Goal: Check status: Check status

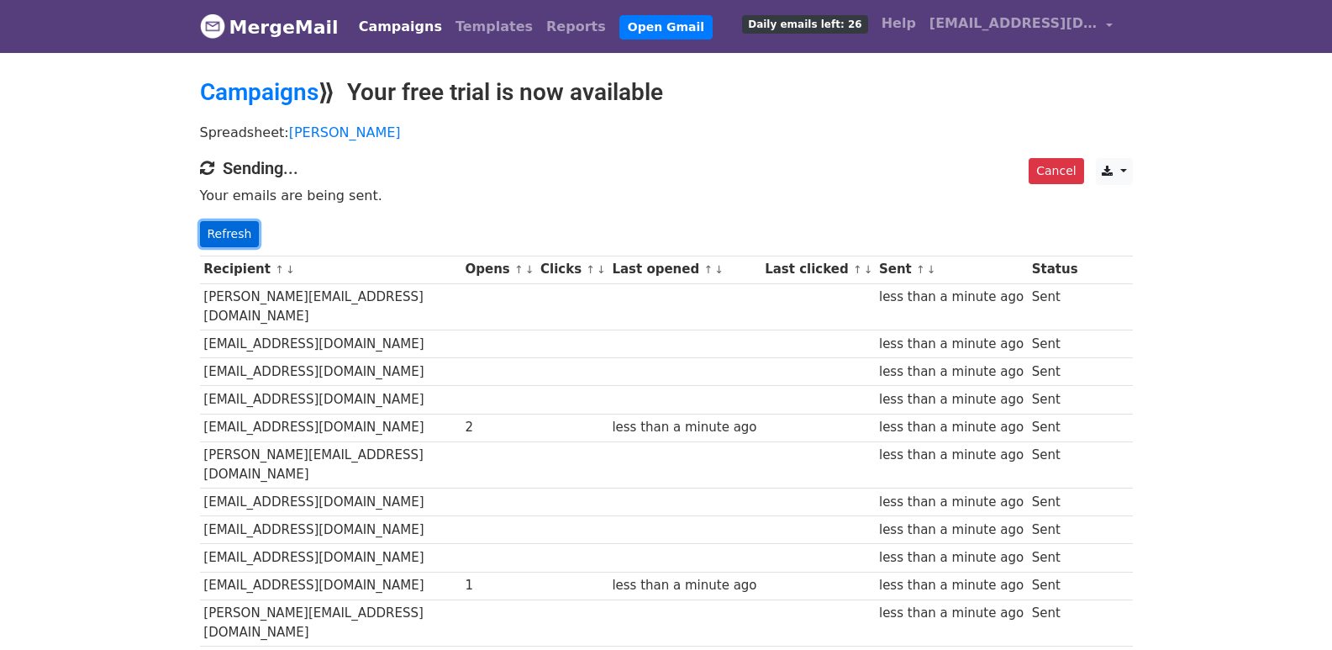
click at [212, 231] on link "Refresh" at bounding box center [230, 234] width 60 height 26
click at [239, 239] on link "Refresh" at bounding box center [230, 234] width 60 height 26
click at [239, 238] on link "Refresh" at bounding box center [230, 234] width 60 height 26
click at [234, 239] on link "Refresh" at bounding box center [230, 234] width 60 height 26
click at [235, 236] on link "Refresh" at bounding box center [230, 234] width 60 height 26
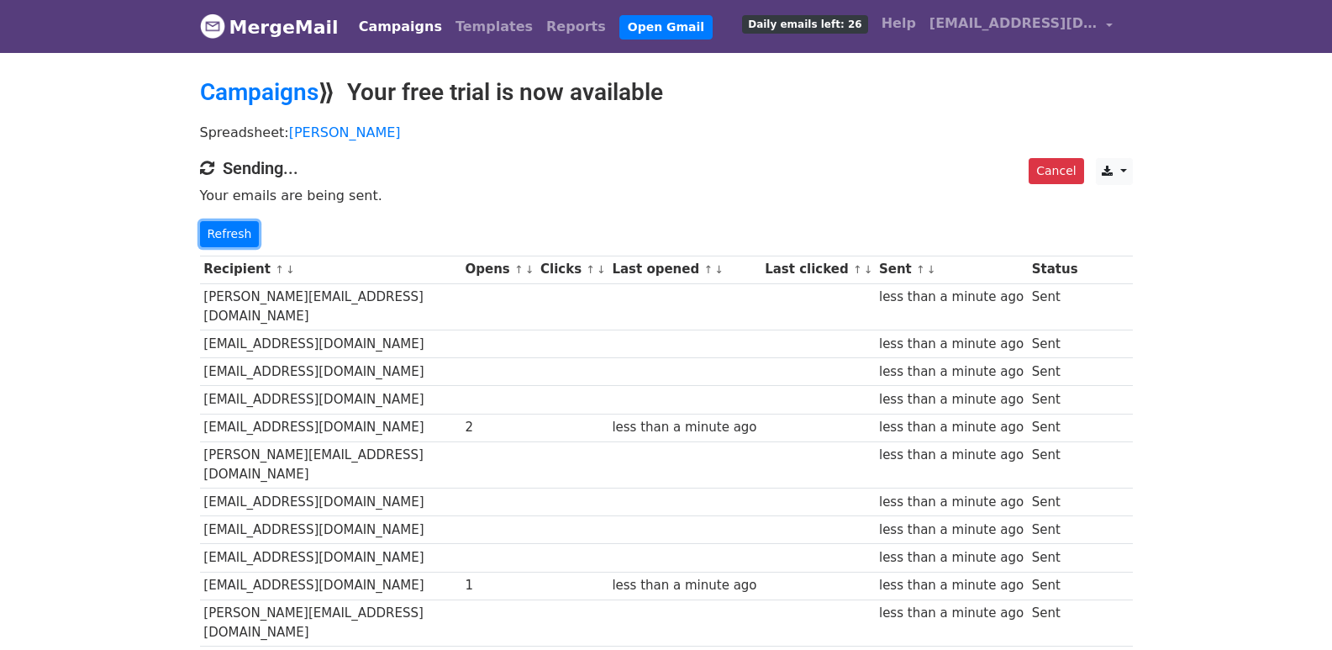
click at [230, 235] on link "Refresh" at bounding box center [230, 234] width 60 height 26
click at [229, 234] on link "Refresh" at bounding box center [230, 234] width 60 height 26
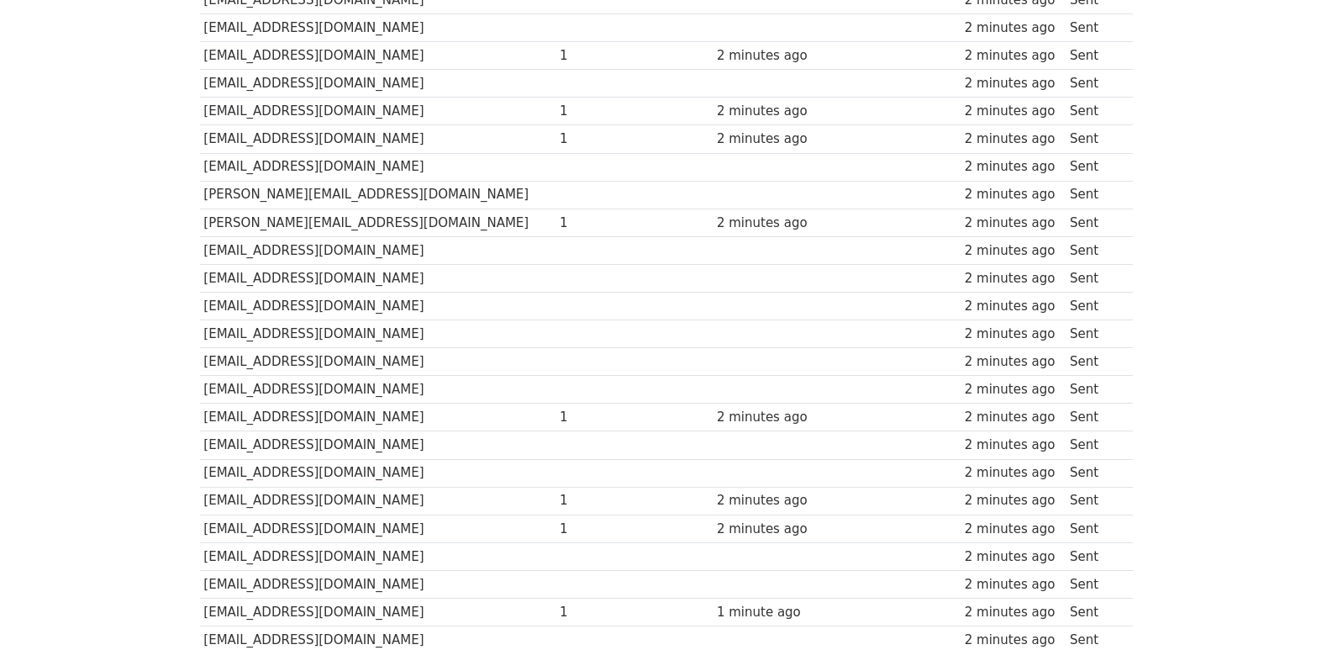
scroll to position [1142, 0]
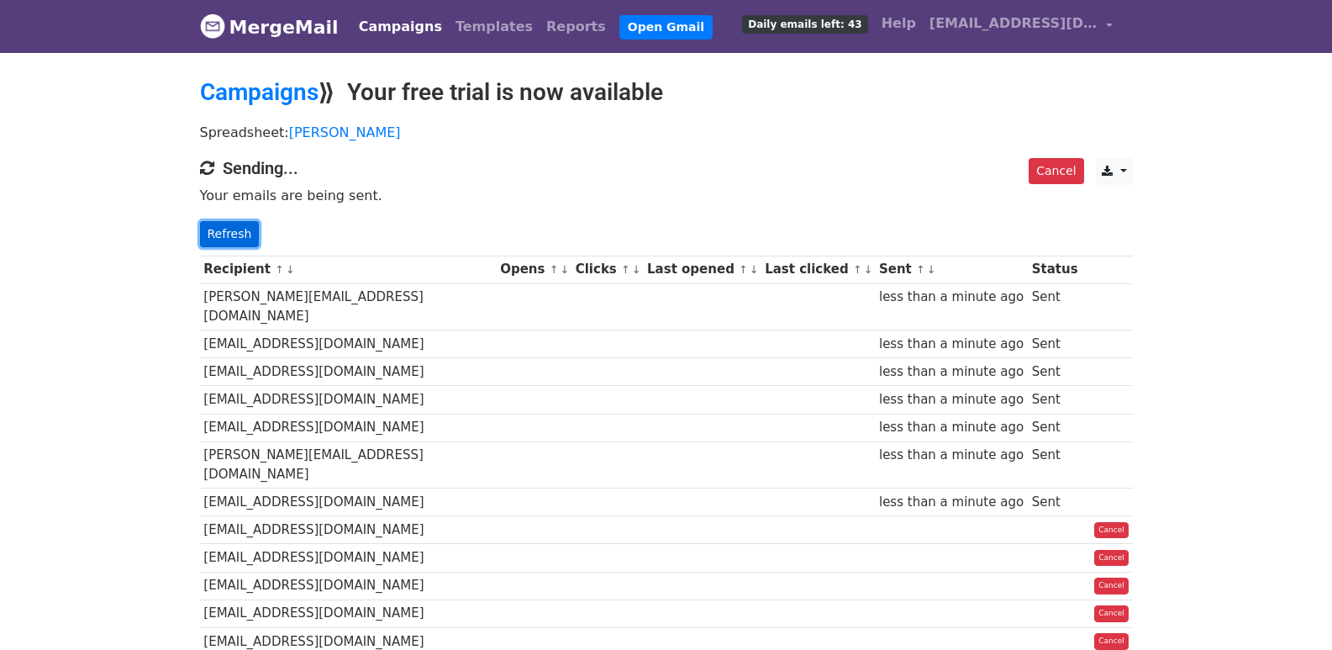
click at [234, 236] on link "Refresh" at bounding box center [230, 234] width 60 height 26
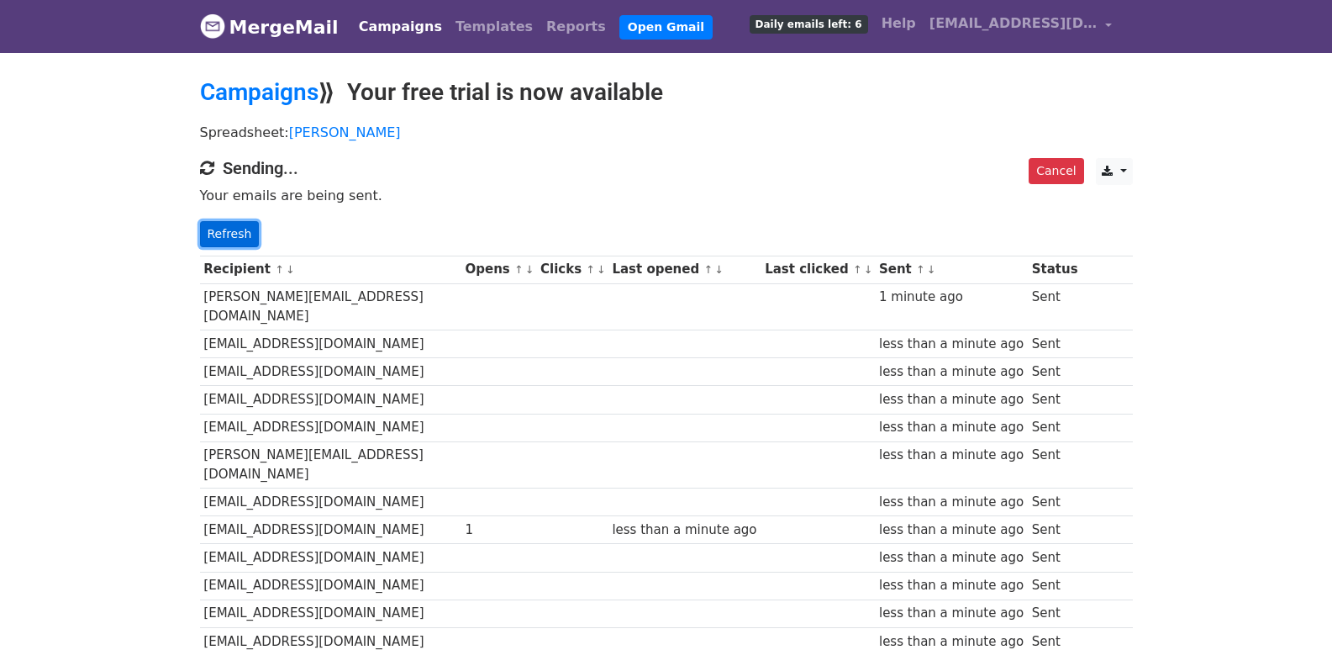
click at [227, 224] on link "Refresh" at bounding box center [230, 234] width 60 height 26
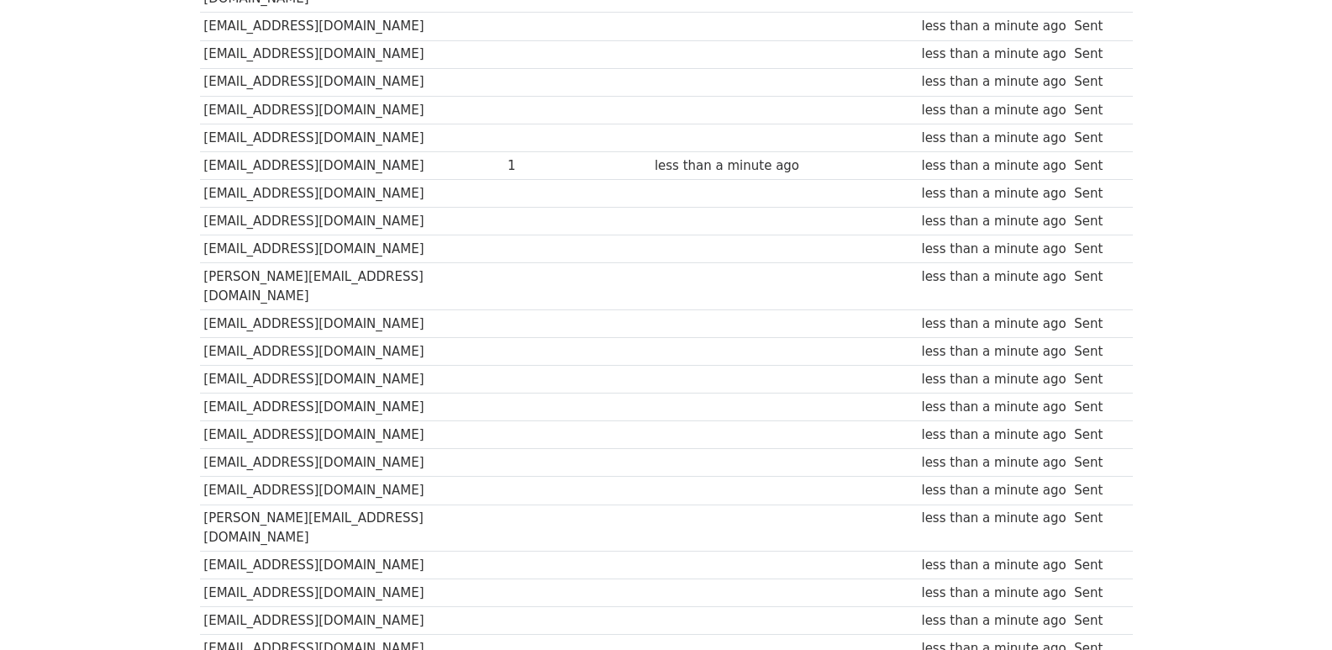
scroll to position [1142, 0]
